Goal: Information Seeking & Learning: Compare options

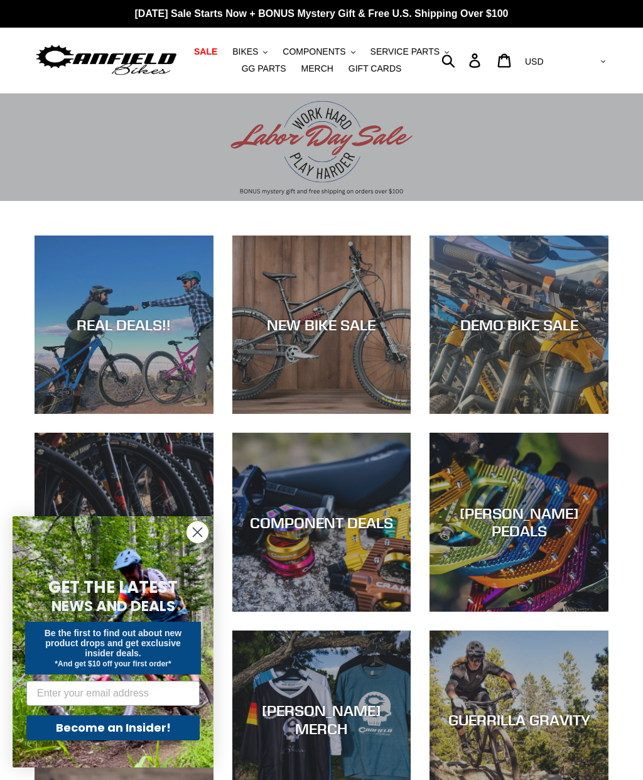
click at [348, 331] on div "NEW BIKE SALE" at bounding box center [321, 325] width 179 height 18
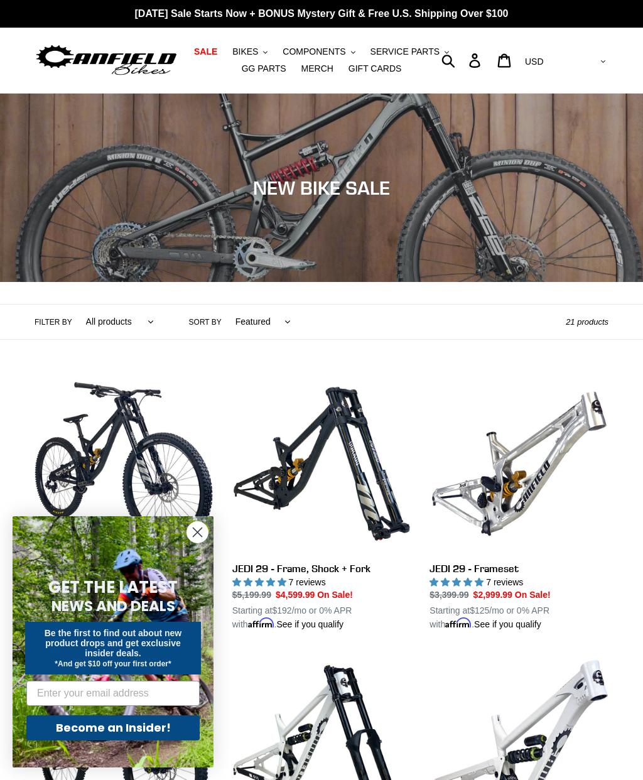
click at [200, 535] on icon "Close dialog" at bounding box center [197, 532] width 9 height 9
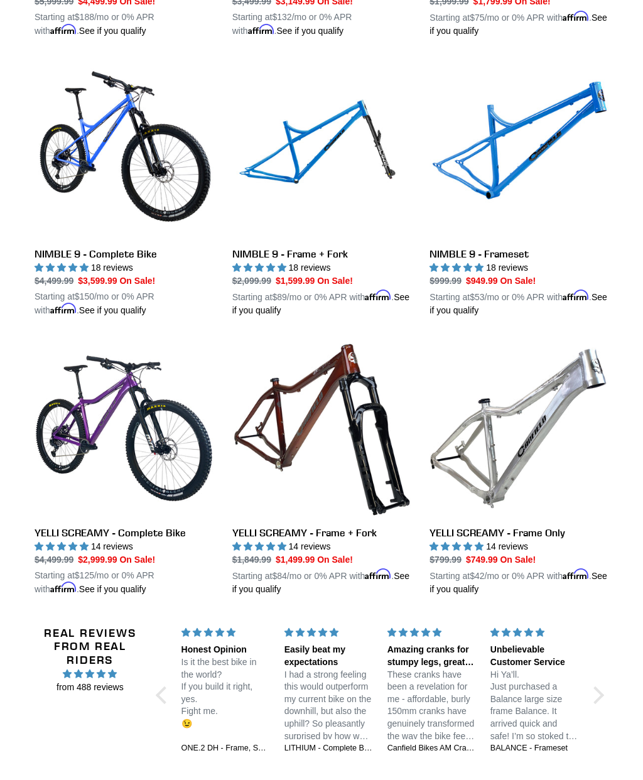
scroll to position [1722, 0]
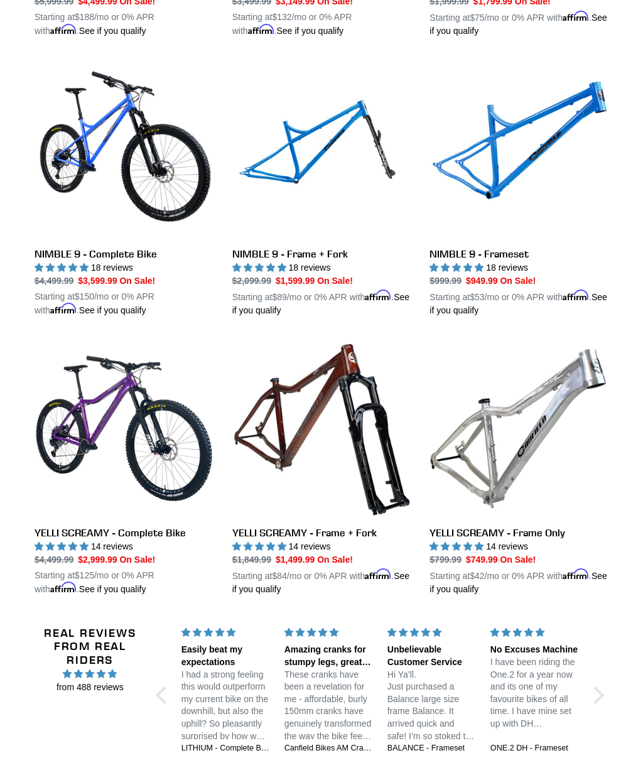
click at [188, 444] on link "YELLI SCREAMY - Complete Bike" at bounding box center [124, 467] width 179 height 257
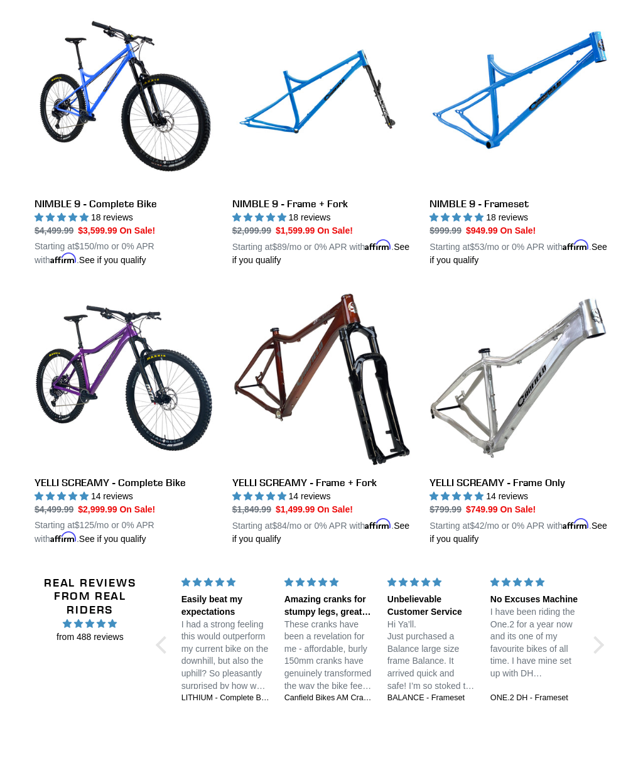
click at [524, 82] on link "NIMBLE 9 - Frameset" at bounding box center [518, 137] width 179 height 257
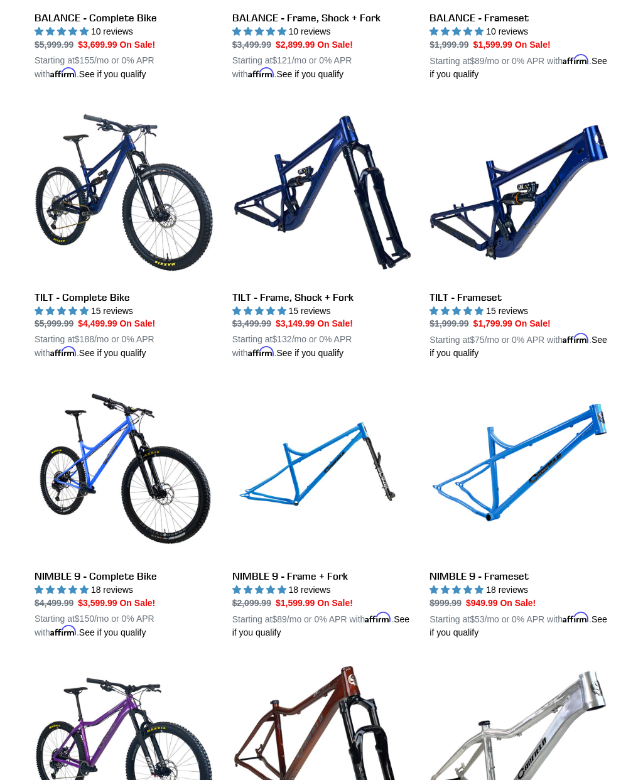
scroll to position [1404, 0]
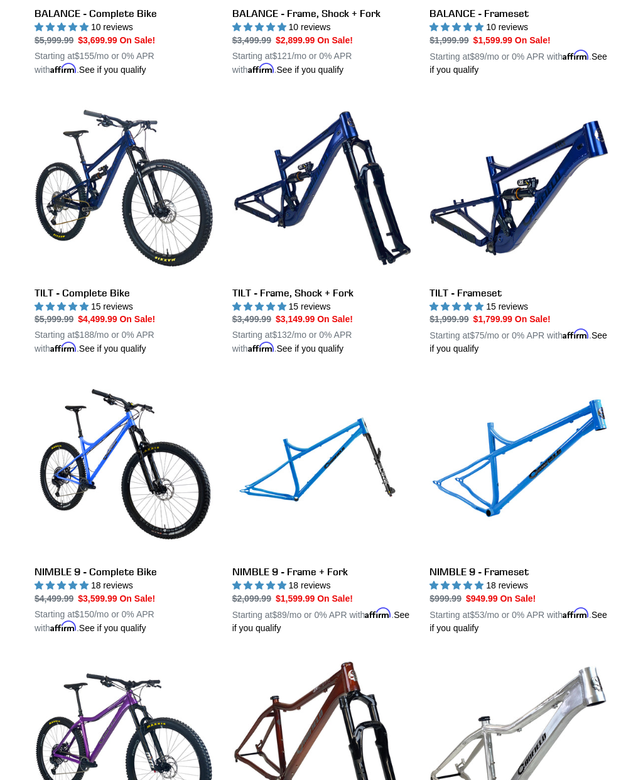
click at [541, 193] on link "TILT - Frameset" at bounding box center [518, 227] width 179 height 257
click at [153, 225] on link "TILT - Complete Bike" at bounding box center [124, 227] width 179 height 257
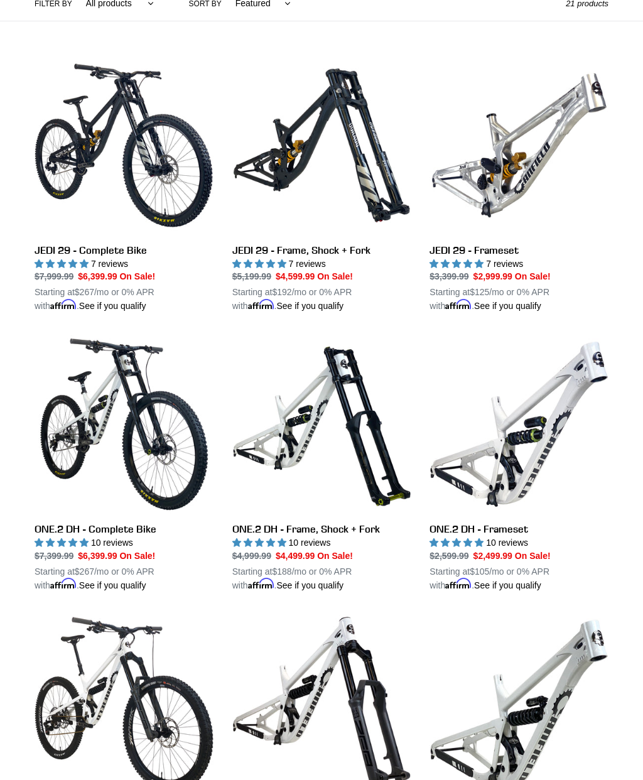
scroll to position [318, 0]
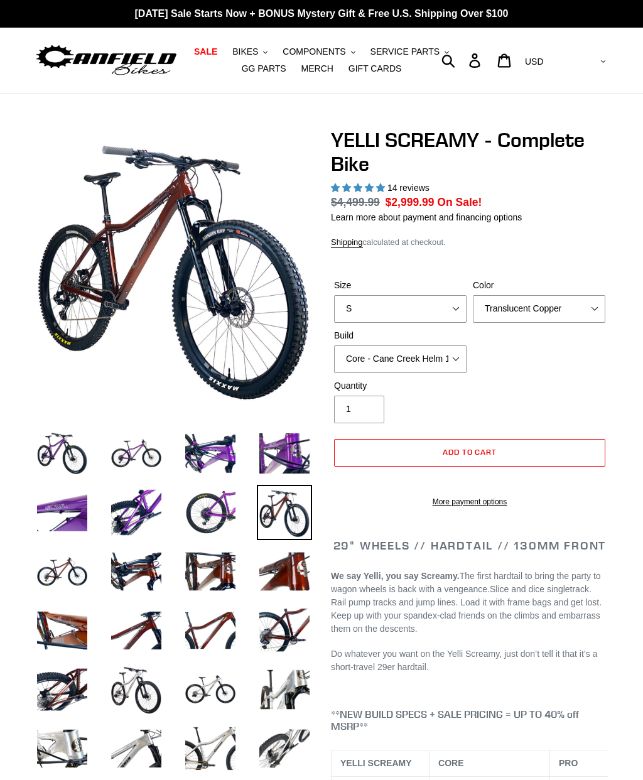
select select "highest-rating"
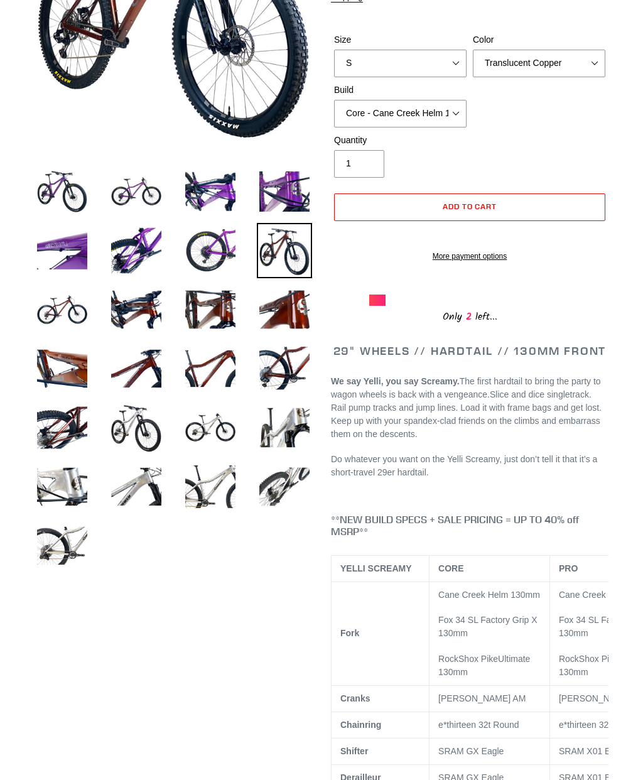
scroll to position [254, 0]
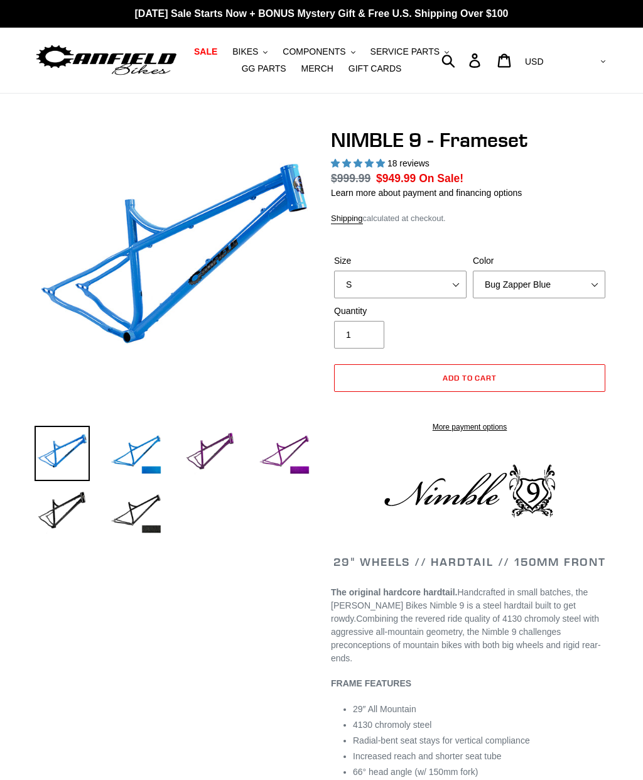
select select "highest-rating"
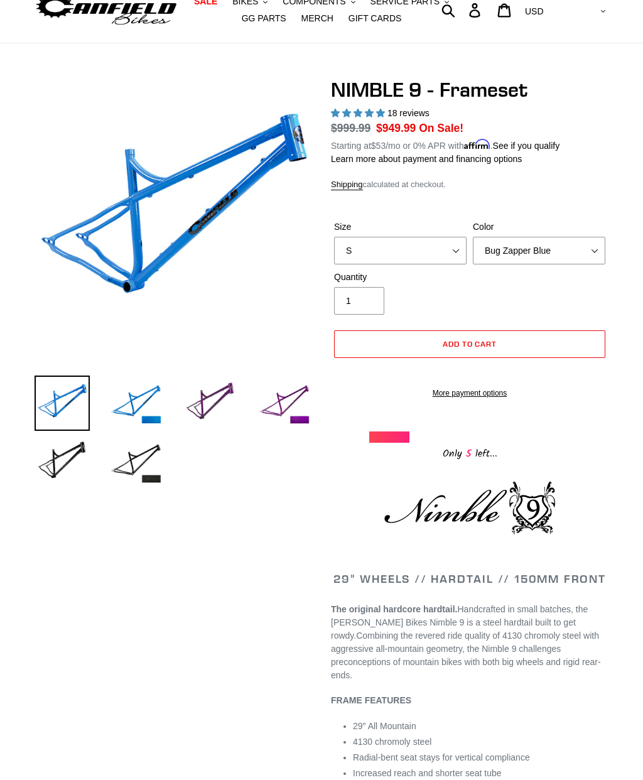
scroll to position [3, 0]
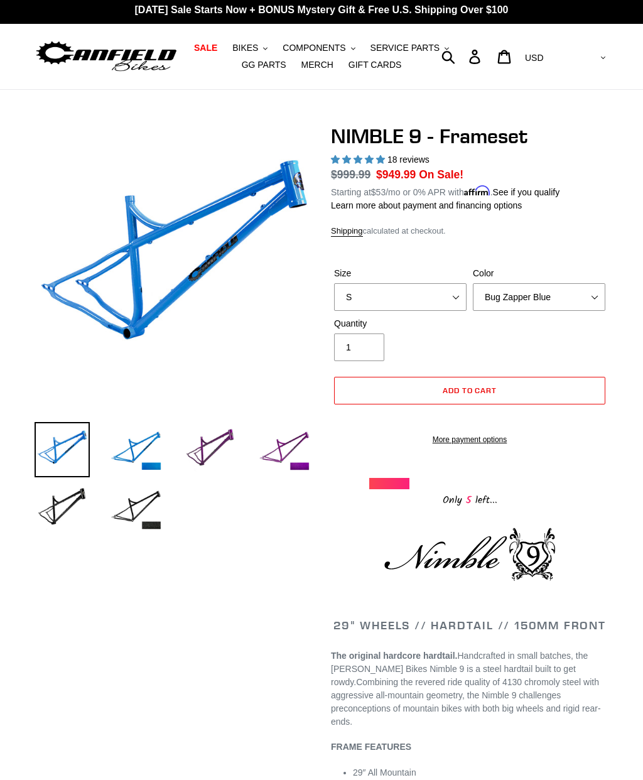
click at [436, 291] on select "S M L XL" at bounding box center [400, 298] width 132 height 28
select select "XL"
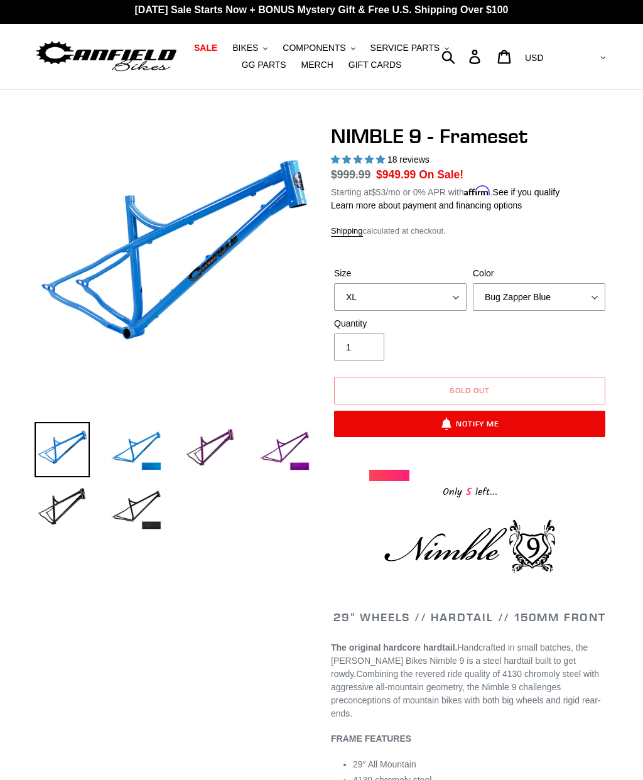
click at [535, 293] on select "Bug Zapper Blue Purple Haze -Sold Out Galaxy Black" at bounding box center [539, 297] width 132 height 28
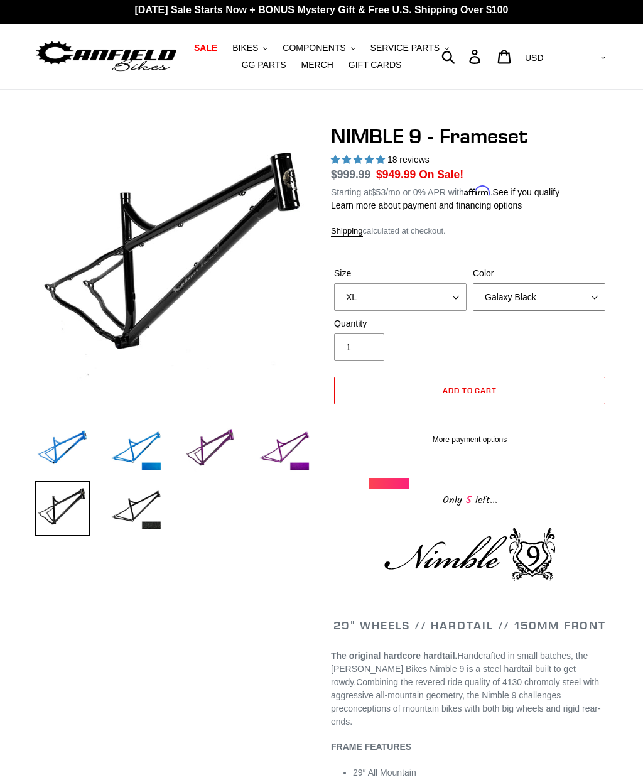
click at [547, 298] on select "Bug Zapper Blue Purple Haze -Sold Out Galaxy Black" at bounding box center [539, 297] width 132 height 28
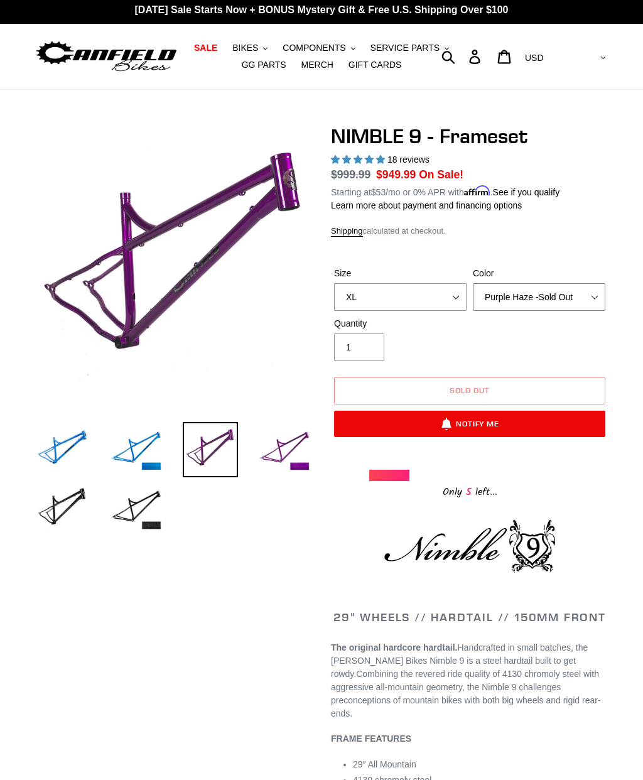
click at [552, 292] on select "Bug Zapper Blue Purple Haze -Sold Out Galaxy Black" at bounding box center [539, 297] width 132 height 28
select select "Galaxy Black"
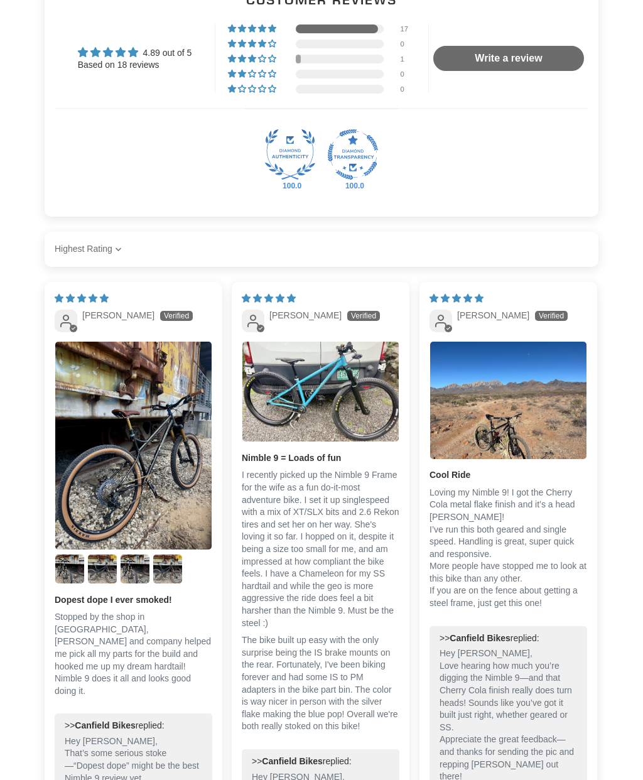
scroll to position [1792, 0]
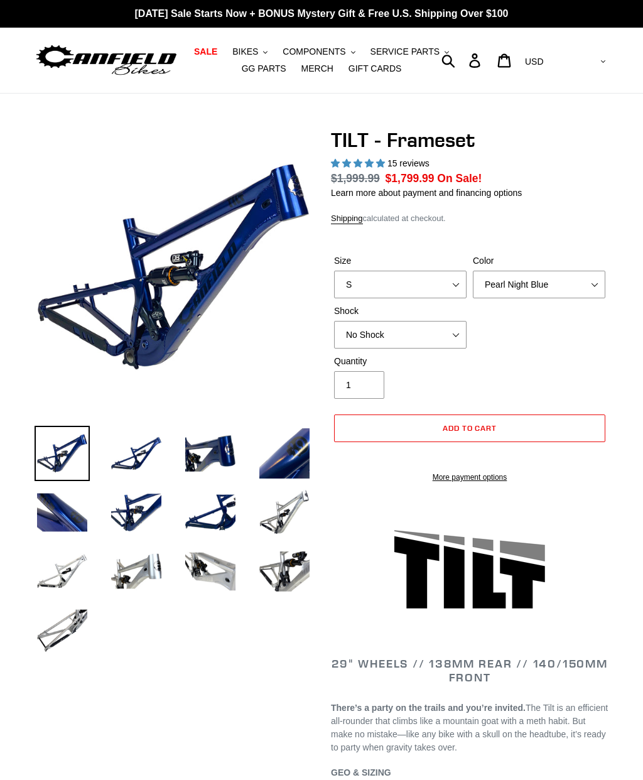
select select "highest-rating"
click at [439, 284] on select "S M L XL" at bounding box center [400, 285] width 132 height 28
select select "XL"
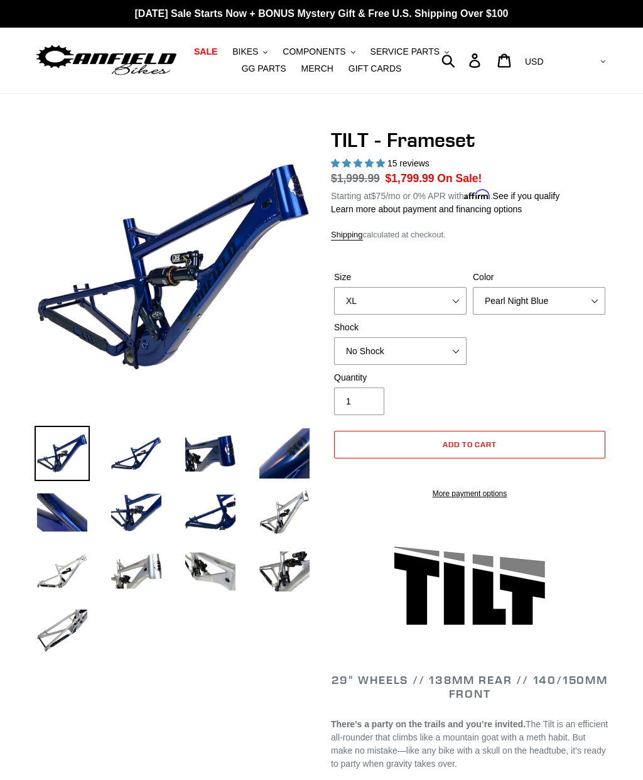
click at [542, 280] on label "Color" at bounding box center [539, 277] width 132 height 13
click at [542, 287] on select "Pearl Night Blue Stealth Silver" at bounding box center [539, 301] width 132 height 28
click at [539, 293] on select "Pearl Night Blue Stealth Silver" at bounding box center [539, 301] width 132 height 28
click at [539, 291] on select "Pearl Night Blue Stealth Silver" at bounding box center [539, 301] width 132 height 28
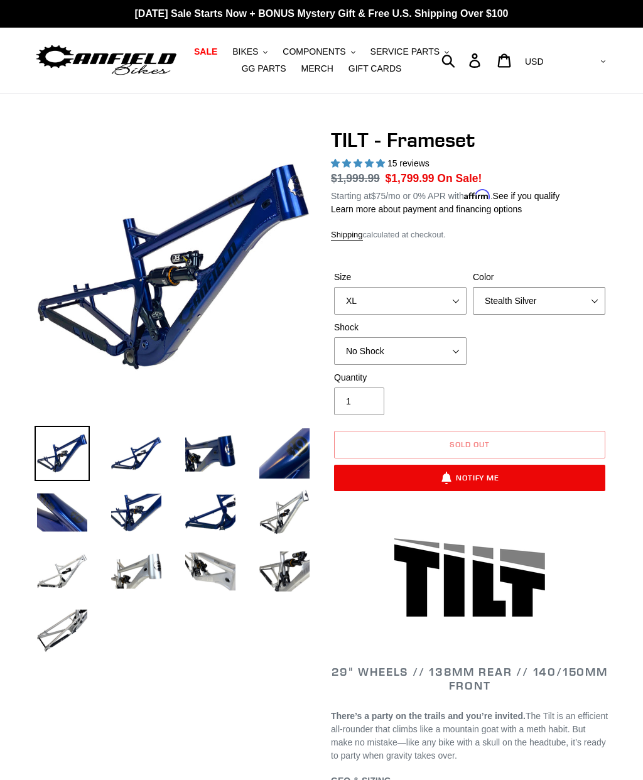
click at [542, 298] on select "Pearl Night Blue Stealth Silver" at bounding box center [539, 301] width 132 height 28
select select "Pearl Night Blue"
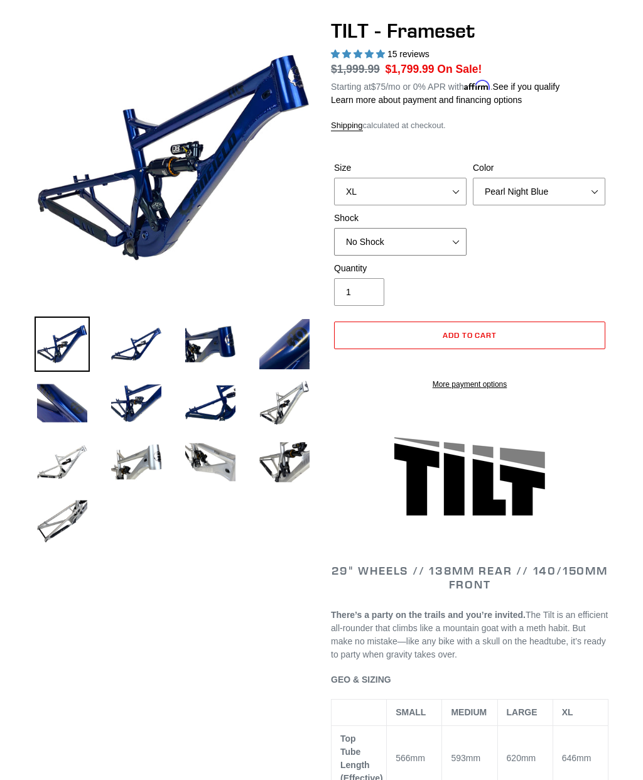
click at [441, 247] on select "No Shock Cane Creek DB Kitsuma Air RockShox Deluxe Ultimate Fox FLOAT X EXT Sto…" at bounding box center [400, 243] width 132 height 28
select select "EXT Storia Lok V3"
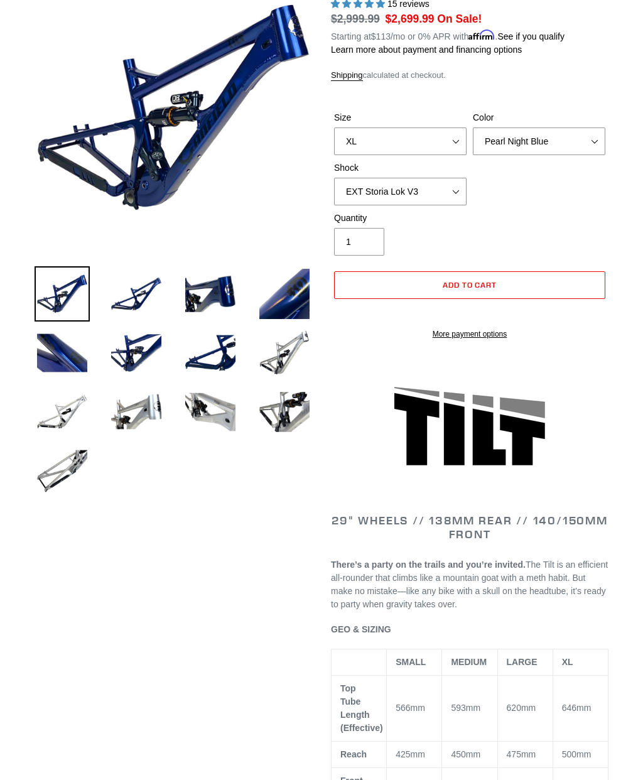
click at [146, 345] on img at bounding box center [136, 352] width 55 height 55
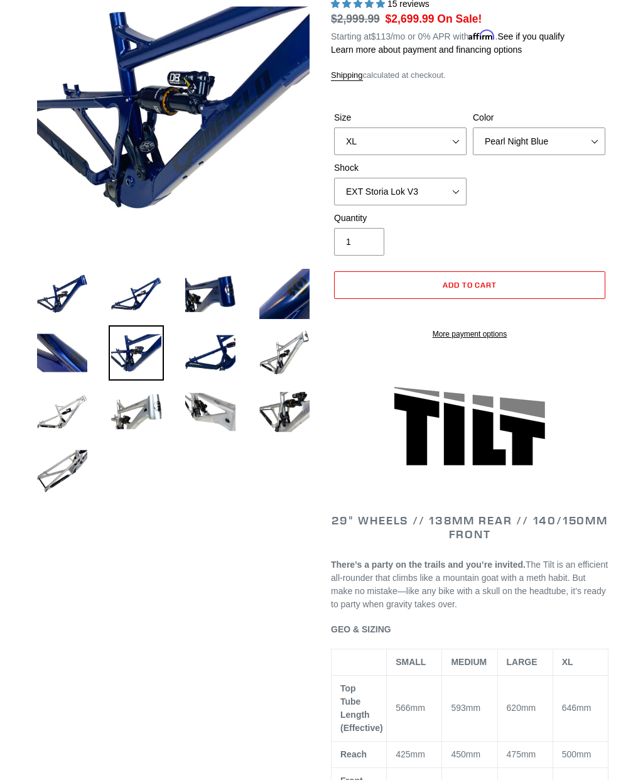
click at [148, 293] on img at bounding box center [136, 293] width 55 height 55
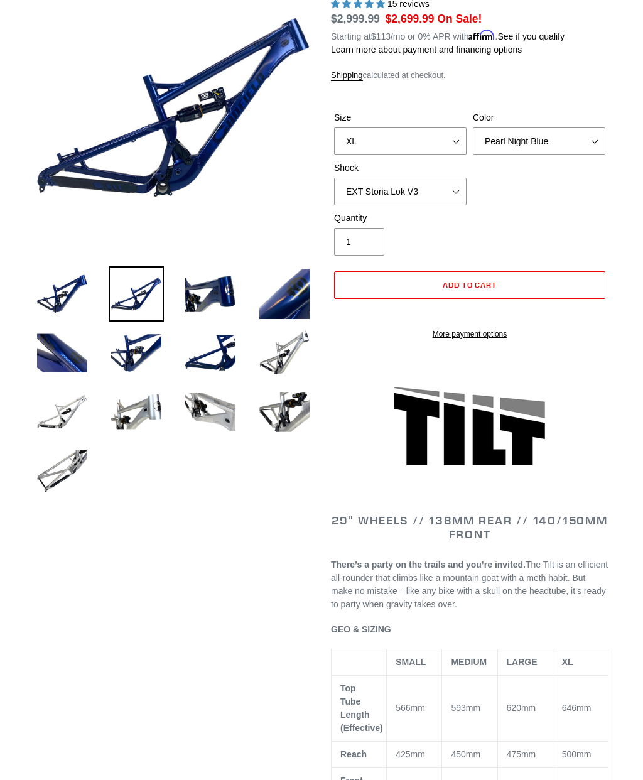
click at [212, 296] on img at bounding box center [210, 293] width 55 height 55
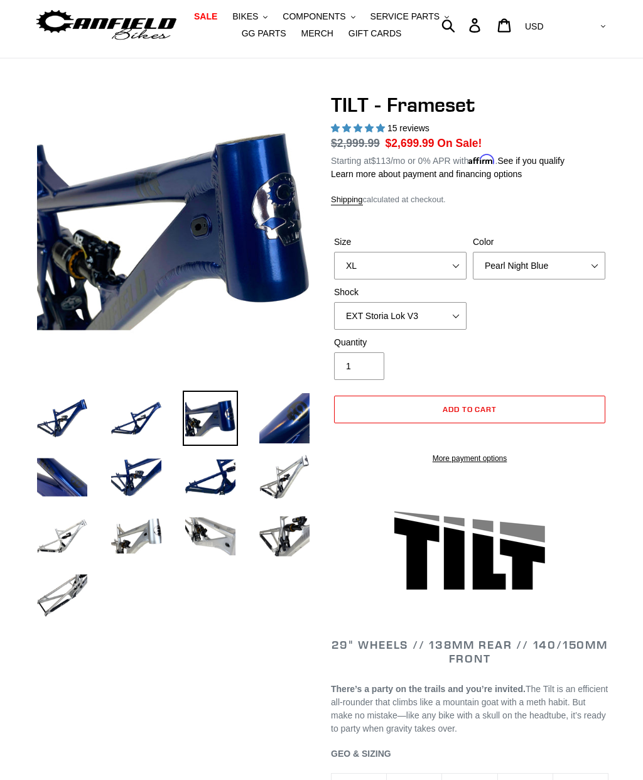
scroll to position [0, 0]
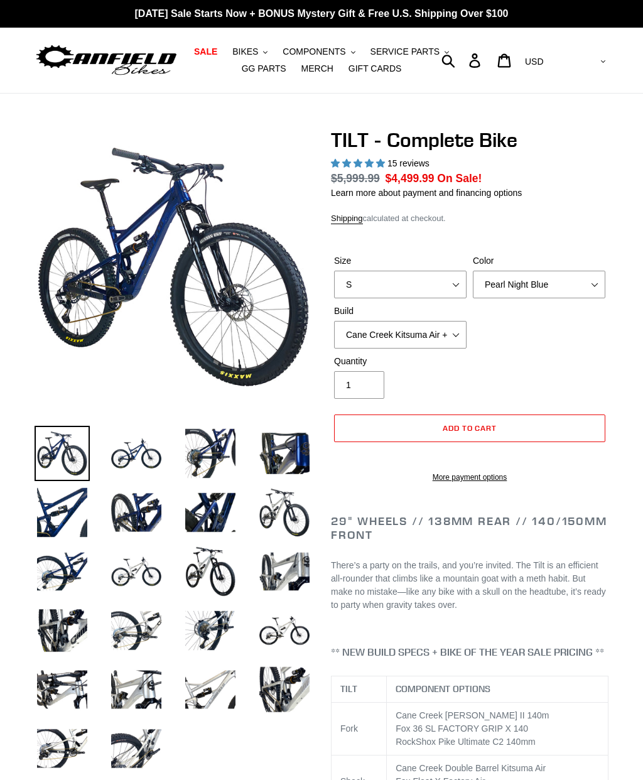
select select "highest-rating"
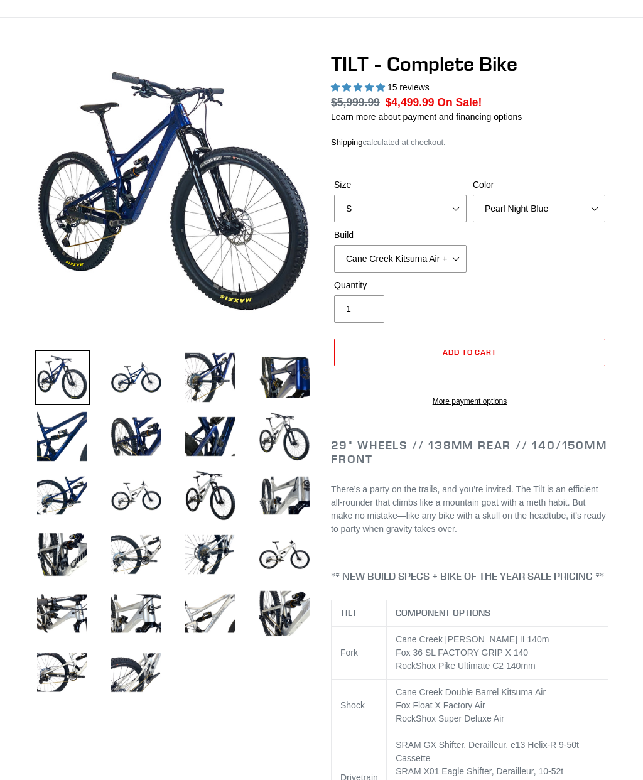
scroll to position [76, 0]
click at [421, 191] on label "Size" at bounding box center [400, 184] width 132 height 13
click at [421, 205] on select "S M L" at bounding box center [400, 209] width 132 height 28
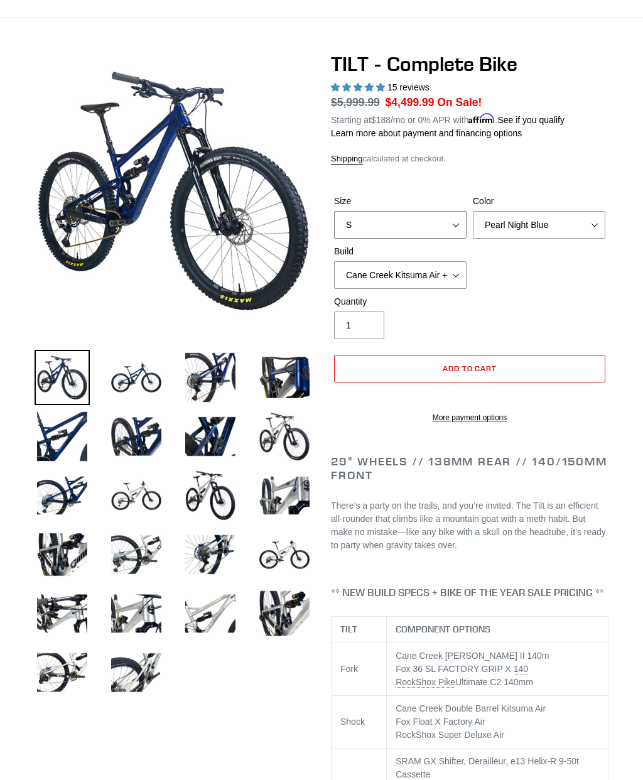
select select "L"
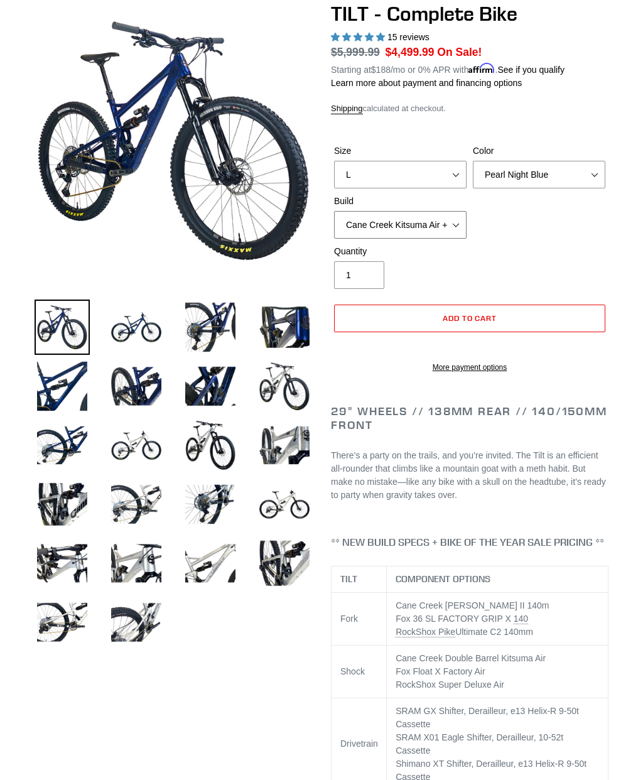
click at [448, 232] on select "Cane Creek Kitsuma Air + Helm MKII 140 + SRAM GX Cane Creek Kitsuma Air + Helm …" at bounding box center [400, 225] width 132 height 28
click at [417, 229] on select "Cane Creek Kitsuma Air + Helm MKII 140 + SRAM GX Cane Creek Kitsuma Air + Helm …" at bounding box center [400, 225] width 132 height 28
select select "Fox Float X + 36 SL Factory Grip X 140 + Shimano XT"
click at [537, 231] on div "Size S M L Color Pearl Night Blue Stealth Silver Raw Build Cane Creek Kitsuma A…" at bounding box center [469, 194] width 277 height 100
